Goal: Entertainment & Leisure: Consume media (video, audio)

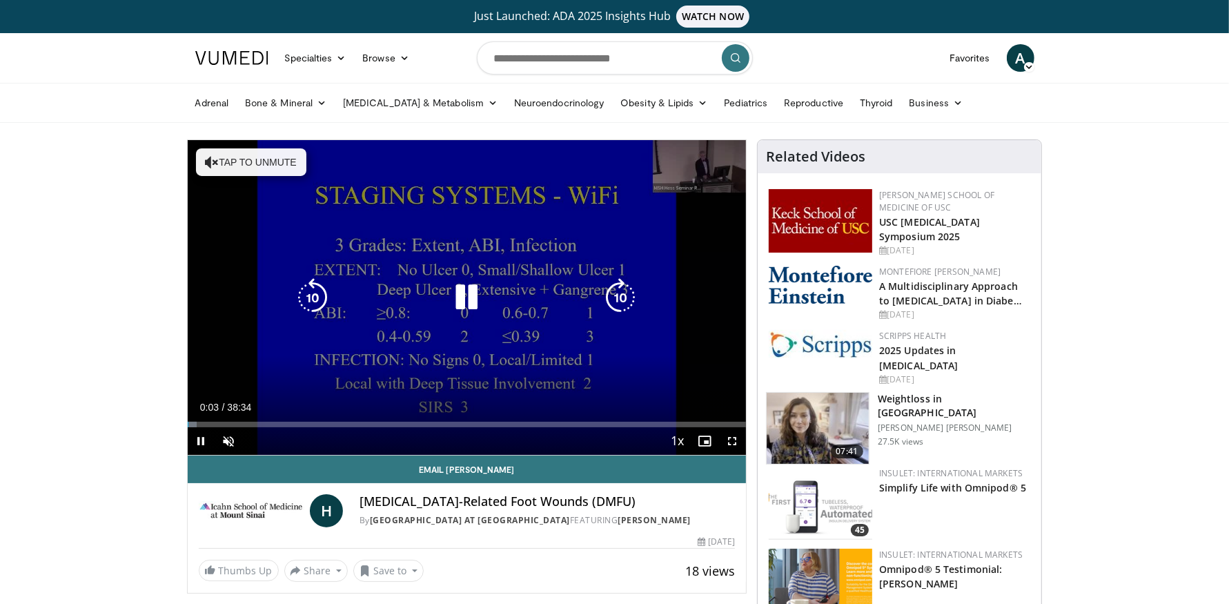
click at [255, 155] on button "Tap to unmute" at bounding box center [251, 162] width 110 height 28
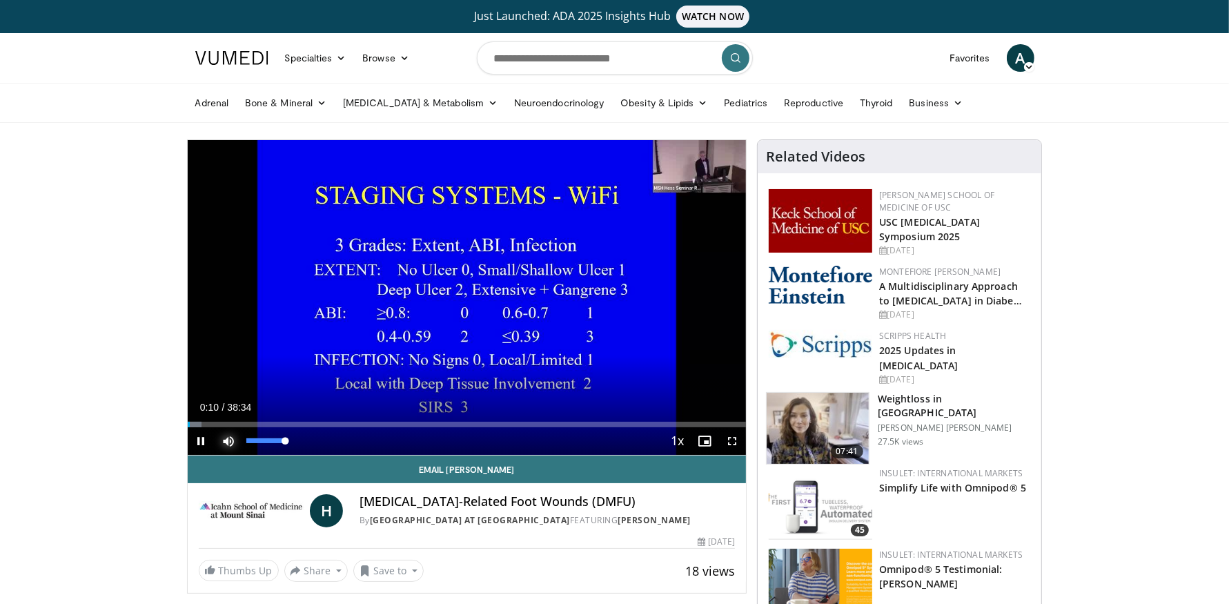
click at [231, 436] on span "Video Player" at bounding box center [229, 441] width 28 height 28
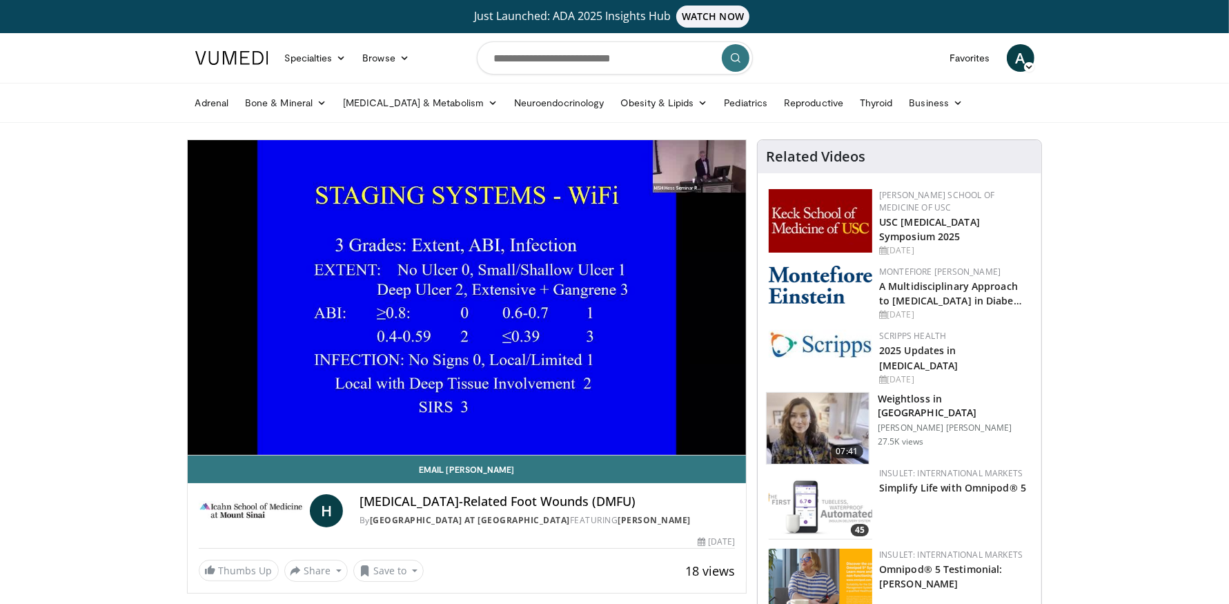
click at [231, 436] on div "10 seconds Tap to unmute" at bounding box center [467, 297] width 559 height 315
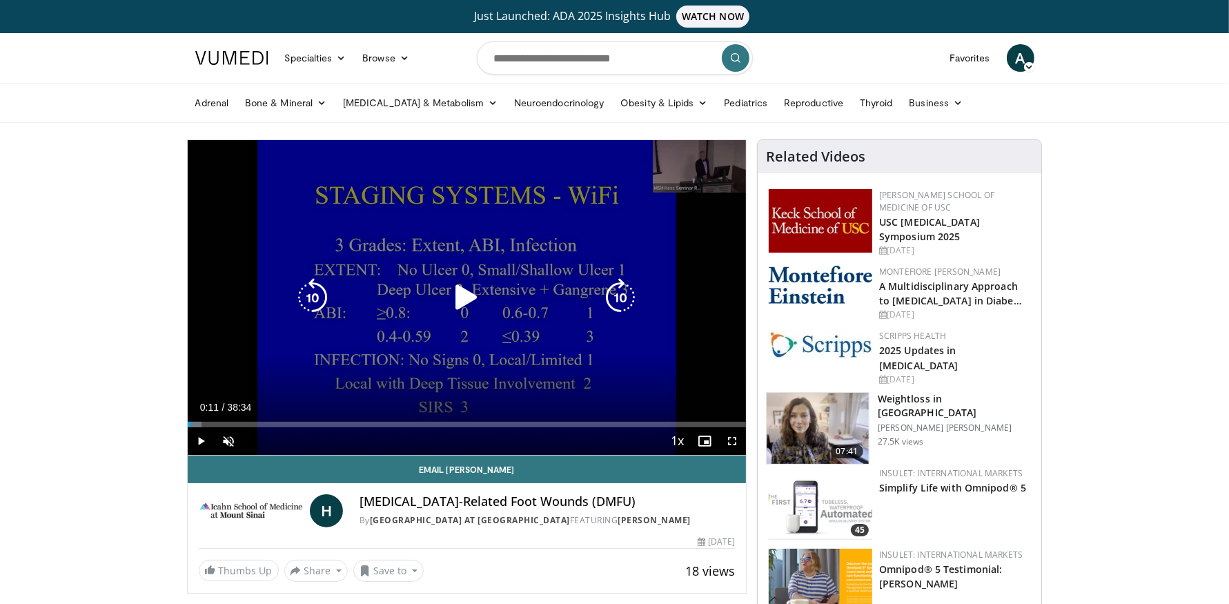
click at [462, 297] on icon "Video Player" at bounding box center [466, 297] width 39 height 39
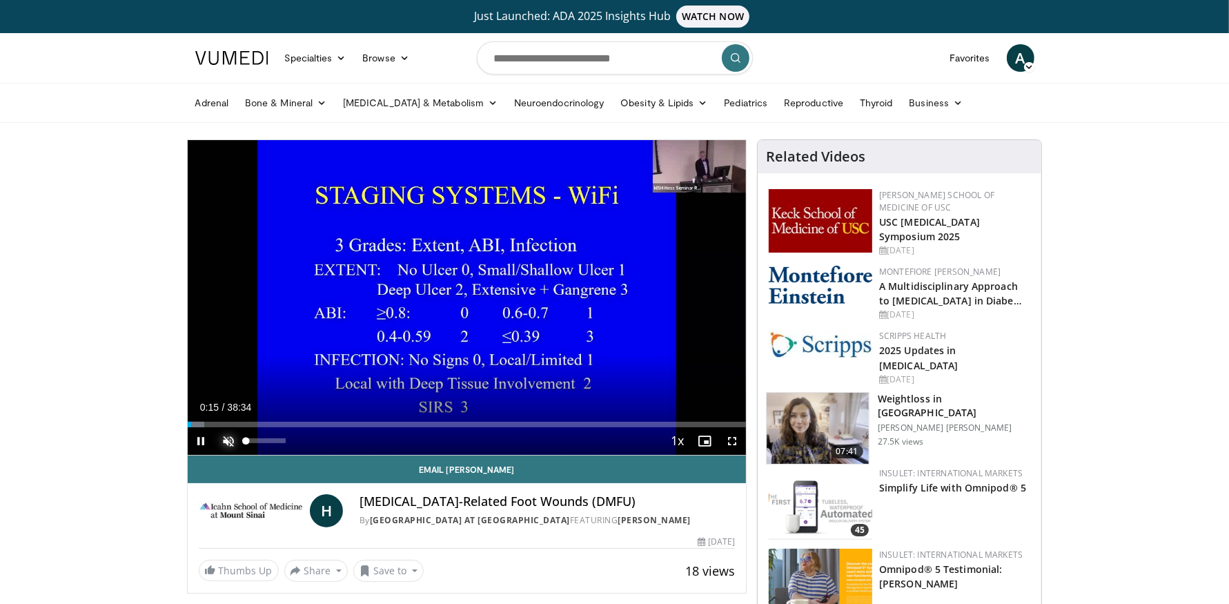
click at [228, 439] on span "Video Player" at bounding box center [229, 441] width 28 height 28
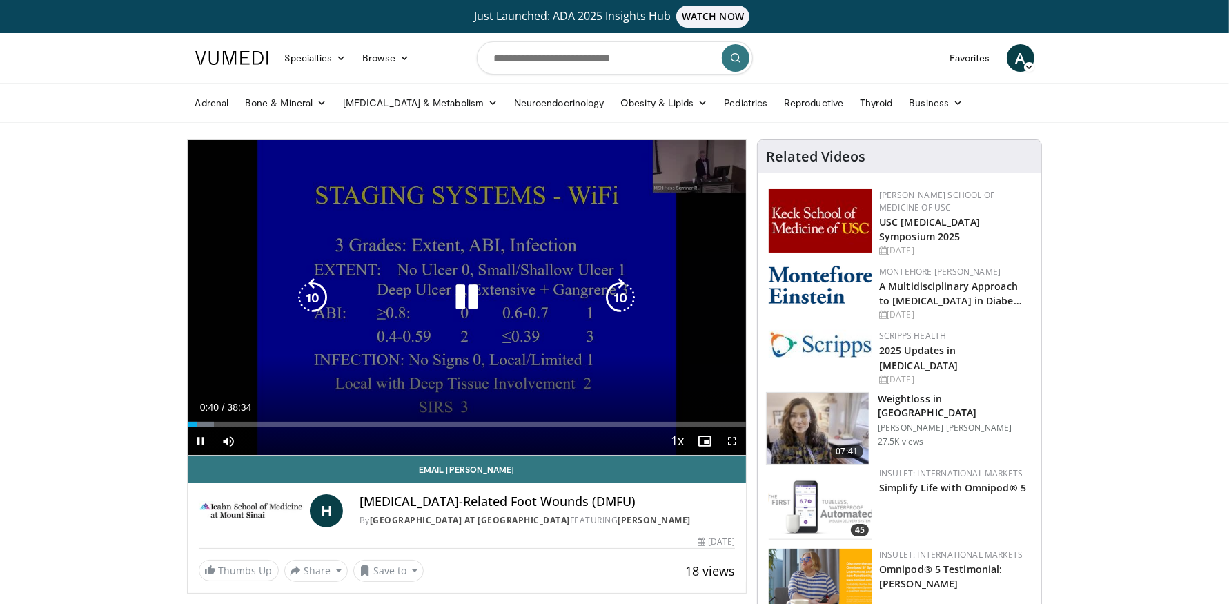
click at [461, 298] on icon "Video Player" at bounding box center [466, 297] width 39 height 39
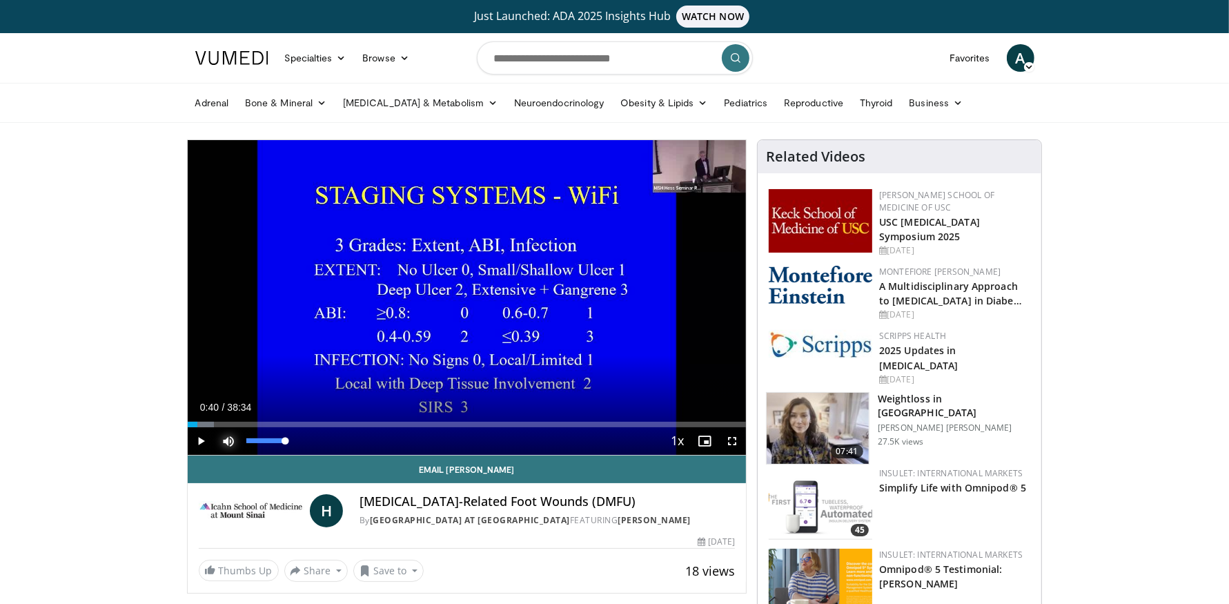
click at [233, 436] on span "Video Player" at bounding box center [229, 441] width 28 height 28
click at [199, 438] on span "Video Player" at bounding box center [202, 441] width 28 height 28
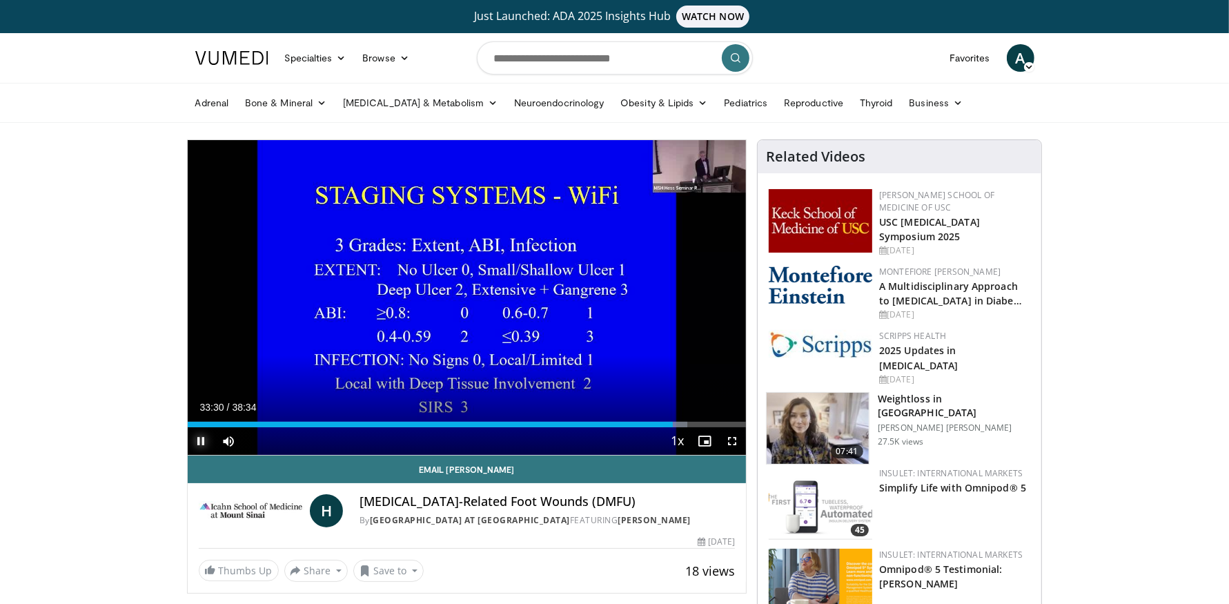
click at [202, 437] on span "Video Player" at bounding box center [202, 441] width 28 height 28
